Goal: Communication & Community: Answer question/provide support

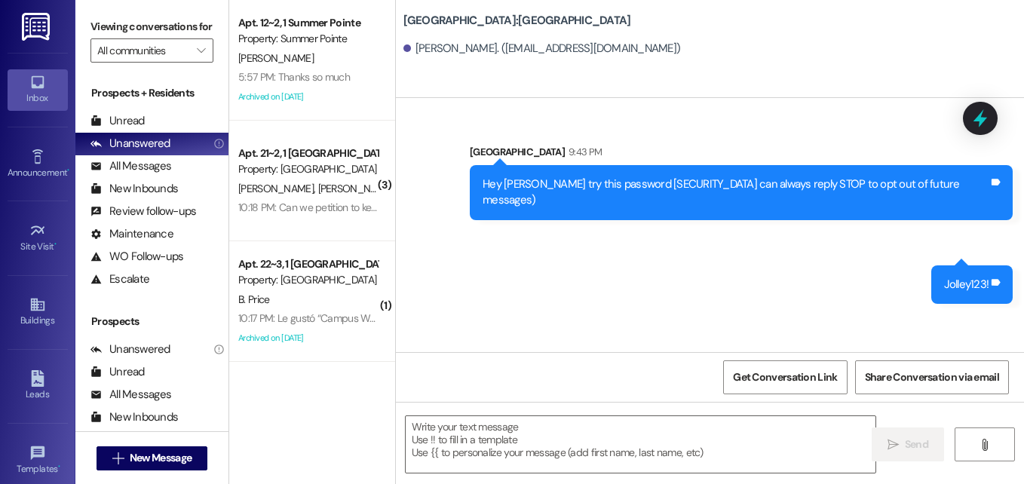
scroll to position [137, 0]
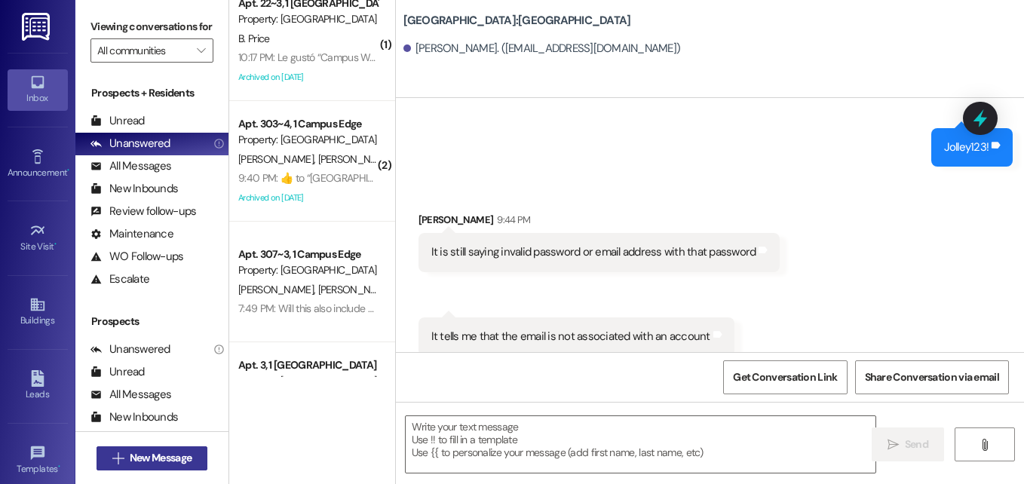
click at [148, 461] on span "New Message" at bounding box center [161, 458] width 62 height 16
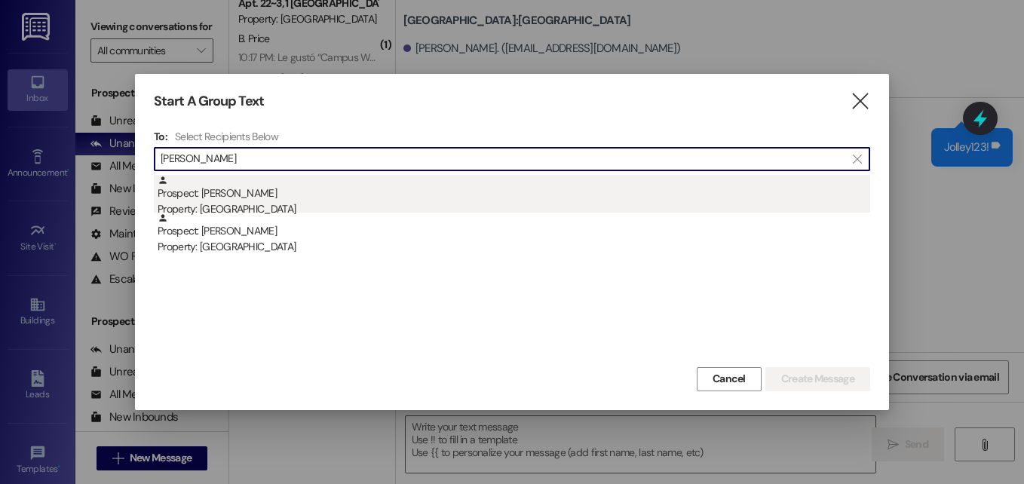
type input "[PERSON_NAME]"
click at [236, 210] on div "Property: [GEOGRAPHIC_DATA]" at bounding box center [514, 209] width 712 height 16
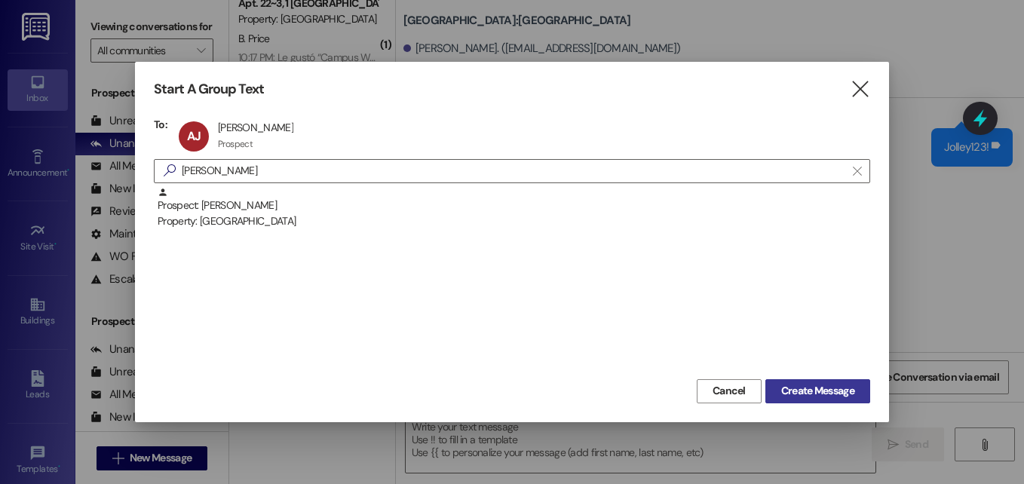
click at [778, 387] on span "Create Message" at bounding box center [817, 391] width 79 height 16
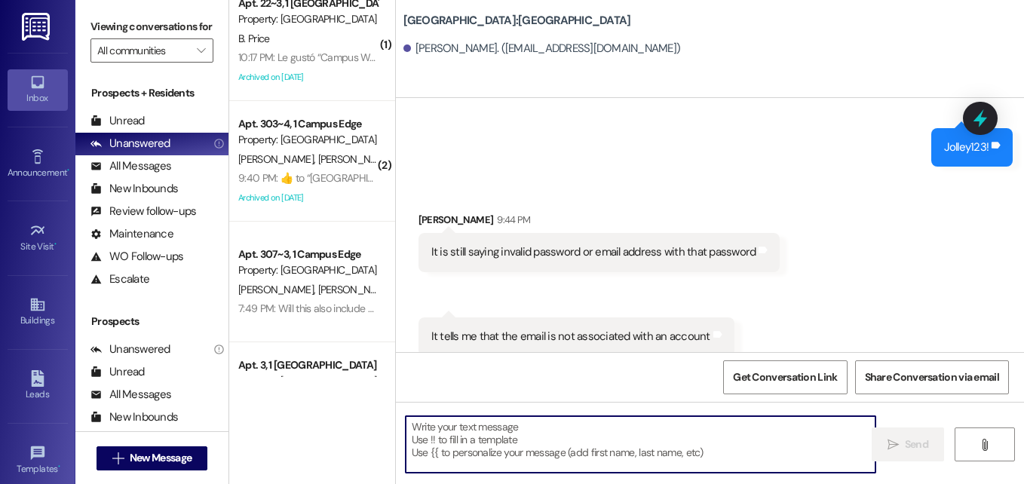
click at [572, 418] on textarea at bounding box center [641, 444] width 470 height 57
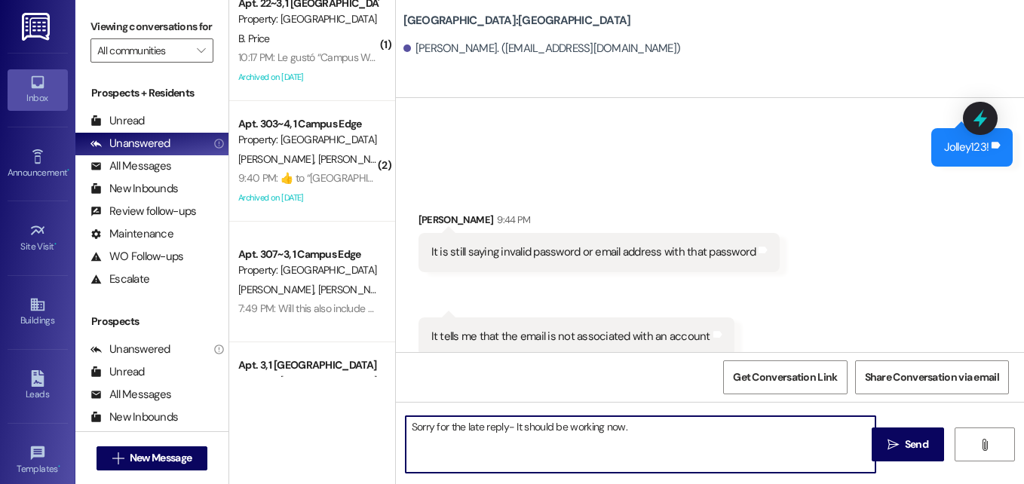
type textarea "Sorry for the late reply- It should be working now."
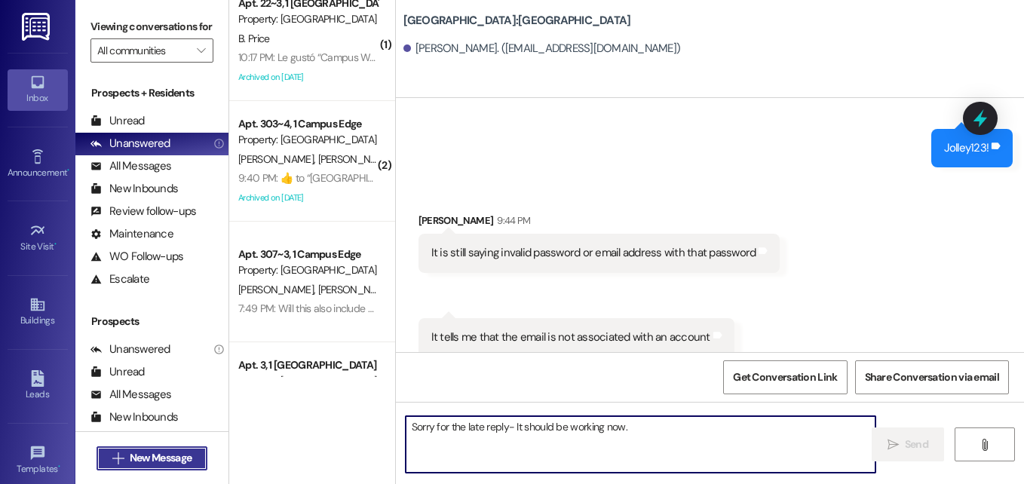
click at [180, 455] on span "New Message" at bounding box center [161, 458] width 62 height 16
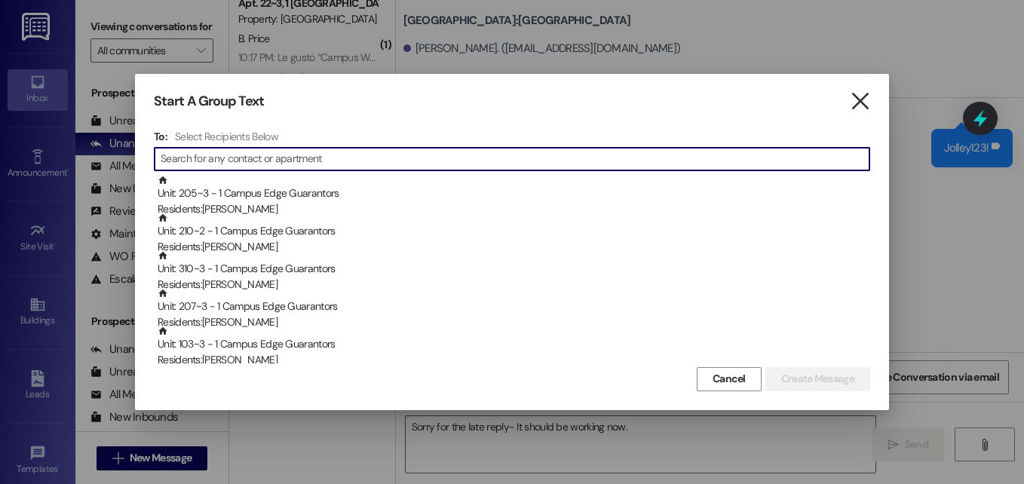
click at [862, 104] on icon "" at bounding box center [859, 101] width 20 height 16
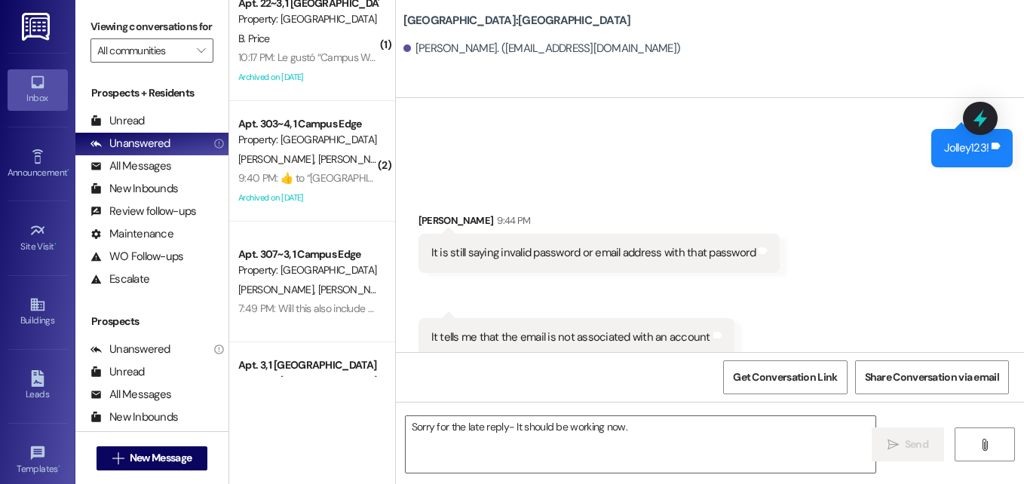
scroll to position [242, 0]
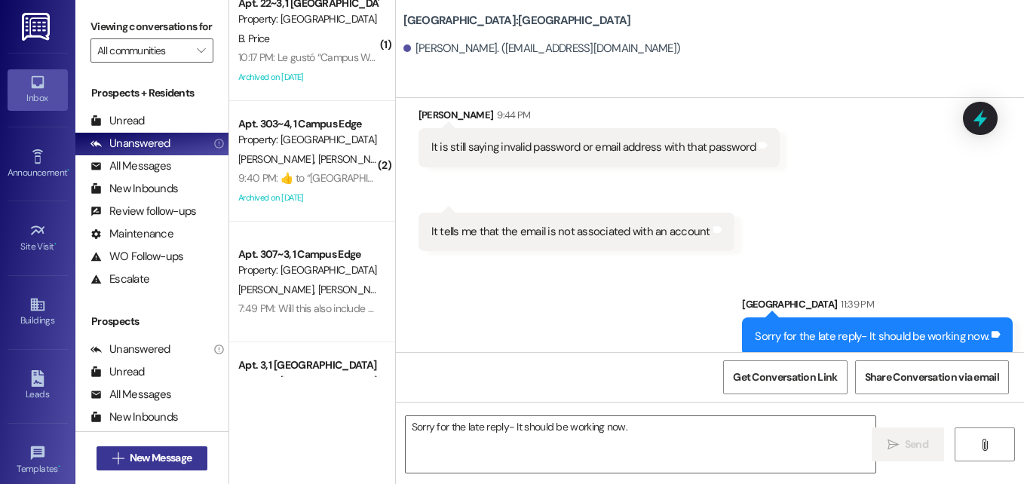
click at [173, 463] on span "New Message" at bounding box center [161, 458] width 62 height 16
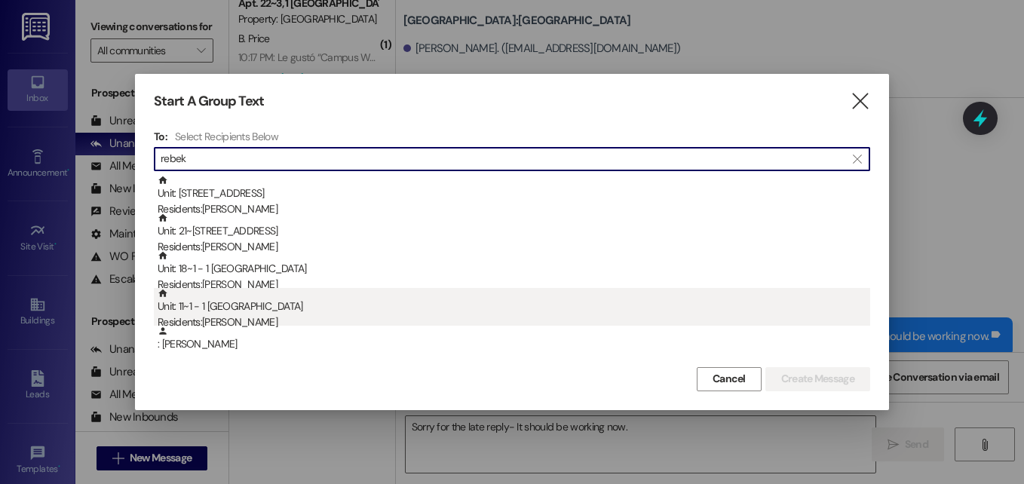
type input "rebek"
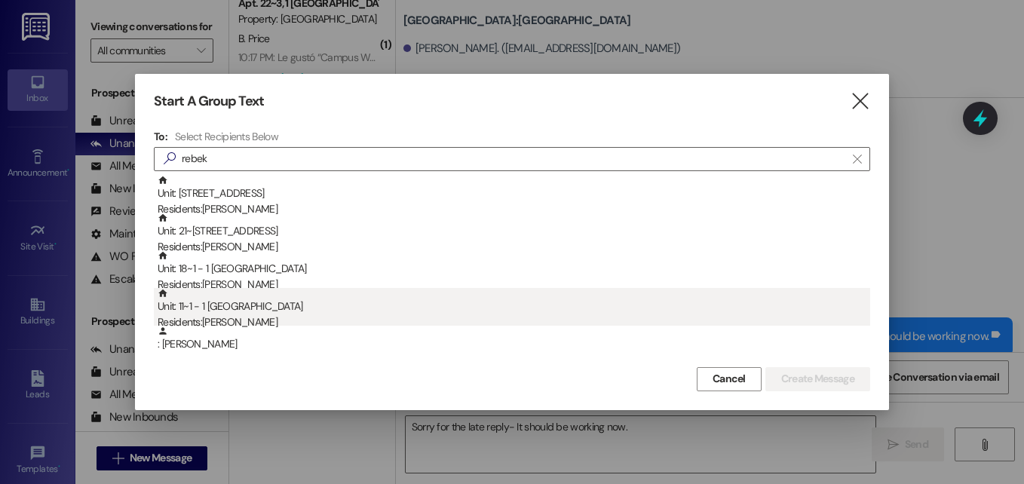
click at [233, 315] on div "Residents: [PERSON_NAME]" at bounding box center [514, 322] width 712 height 16
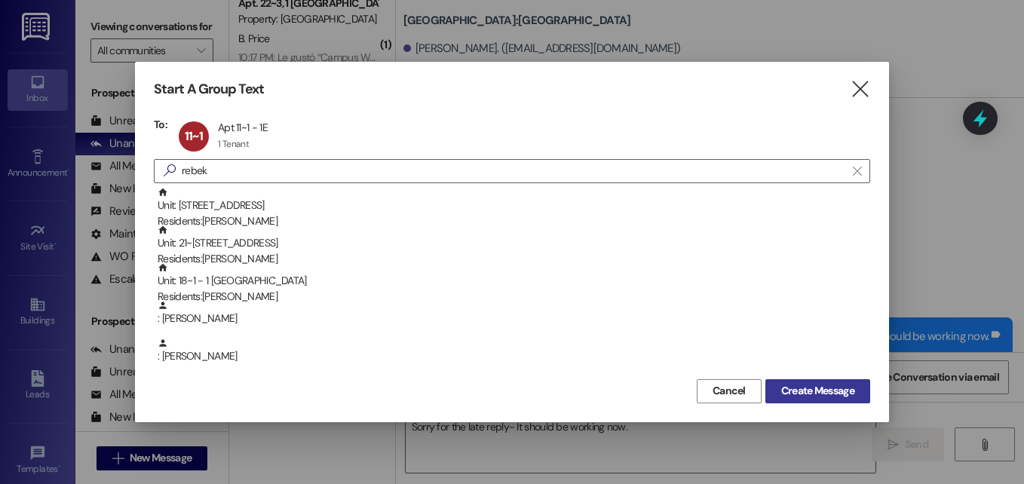
click at [783, 388] on span "Create Message" at bounding box center [817, 391] width 73 height 16
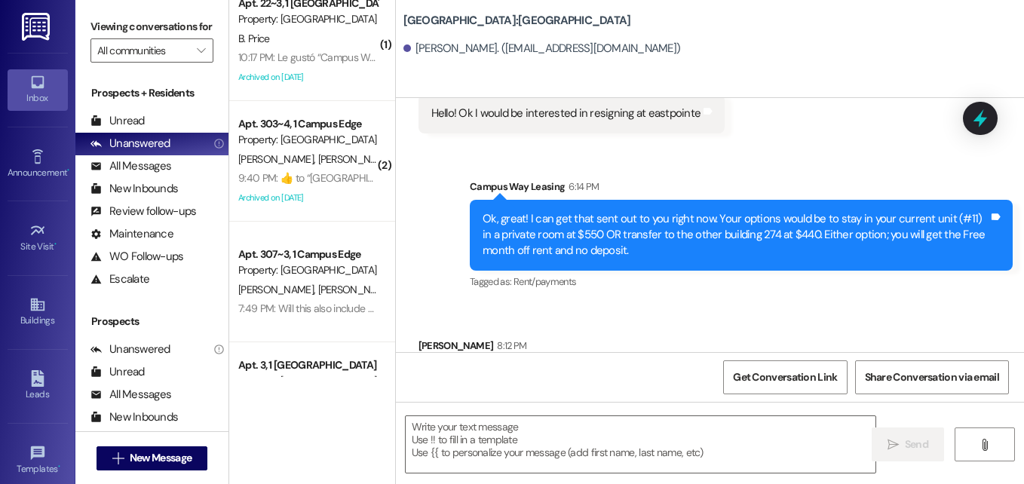
scroll to position [7876, 0]
